Goal: Navigation & Orientation: Find specific page/section

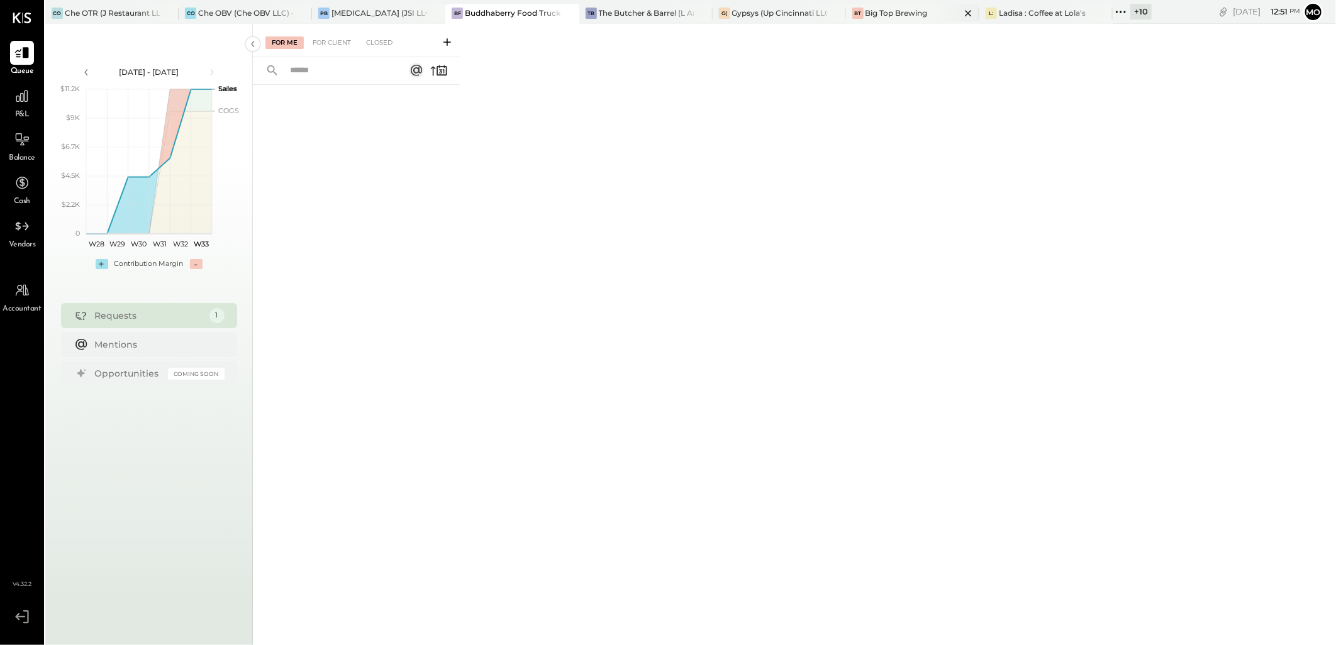
click at [888, 14] on div "Big Top Brewing" at bounding box center [897, 13] width 62 height 11
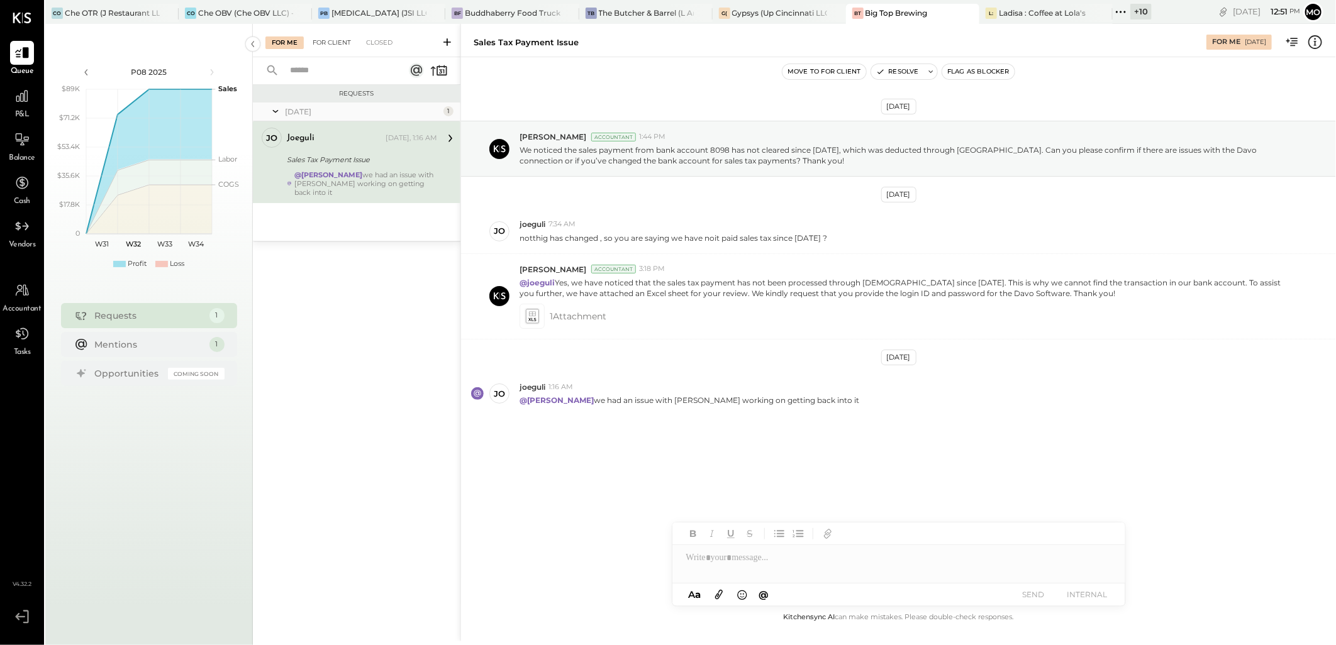
click at [335, 36] on div "For Client" at bounding box center [331, 42] width 51 height 13
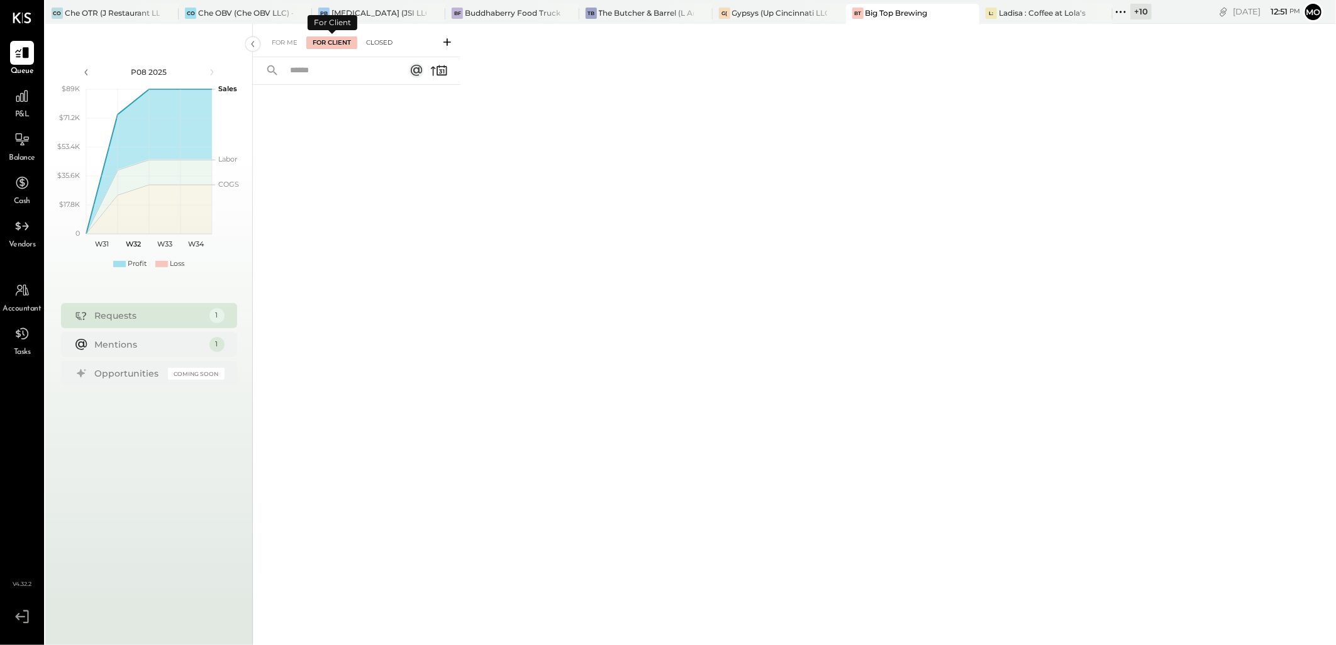
click at [388, 41] on div "Closed" at bounding box center [379, 42] width 39 height 13
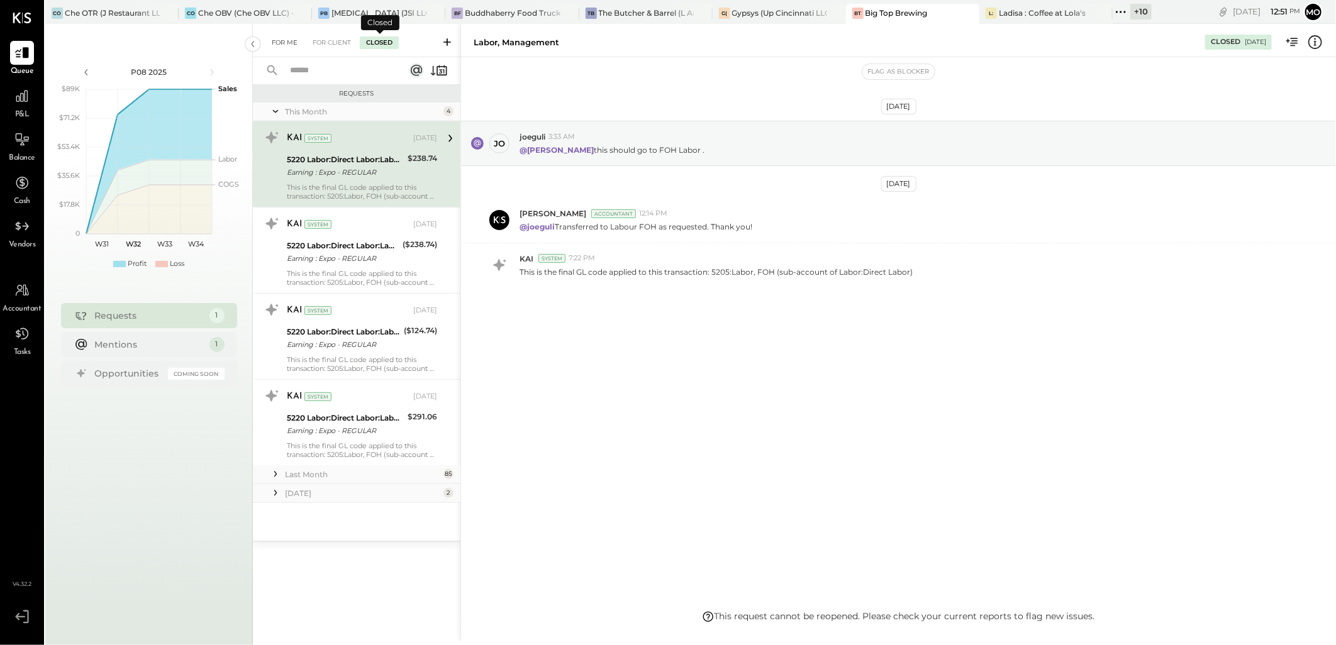
click at [293, 42] on div "For Me" at bounding box center [284, 42] width 38 height 13
